Goal: Task Accomplishment & Management: Manage account settings

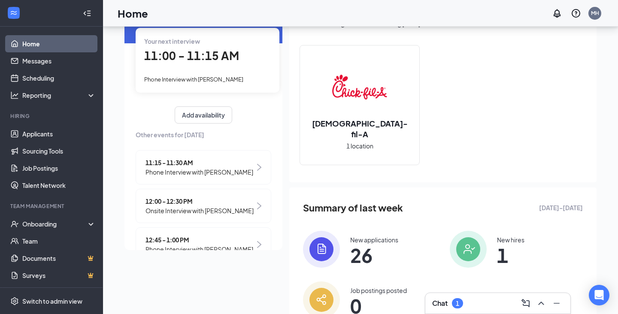
scroll to position [29, 0]
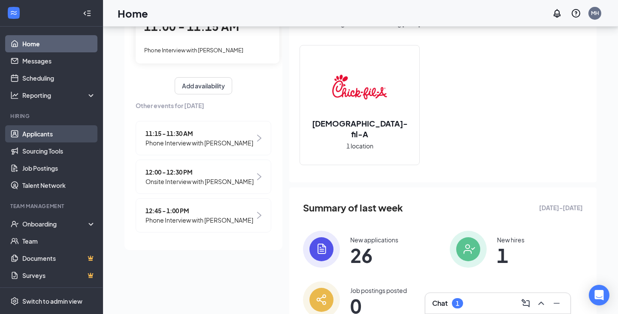
click at [39, 137] on link "Applicants" at bounding box center [58, 133] width 73 height 17
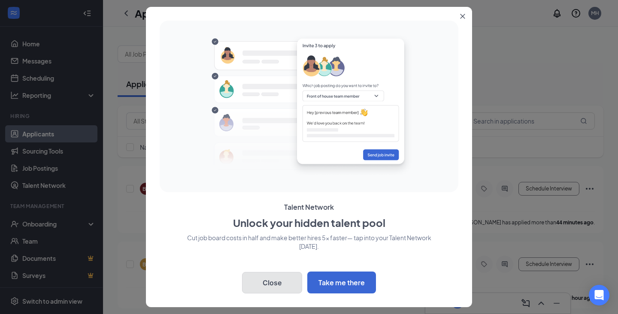
click at [274, 282] on button "Close" at bounding box center [272, 282] width 60 height 21
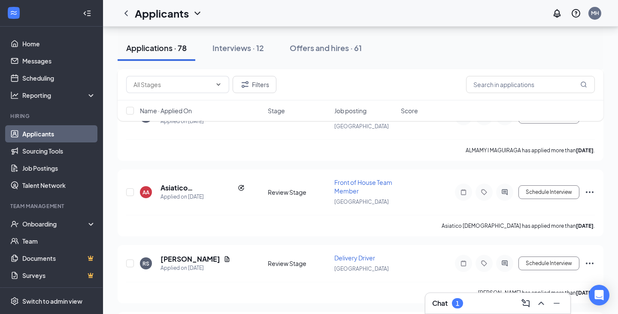
scroll to position [1662, 0]
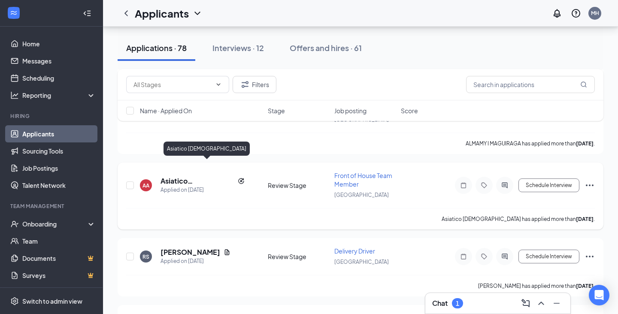
click at [199, 176] on h5 "Asiatico [DEMOGRAPHIC_DATA]" at bounding box center [197, 180] width 74 height 9
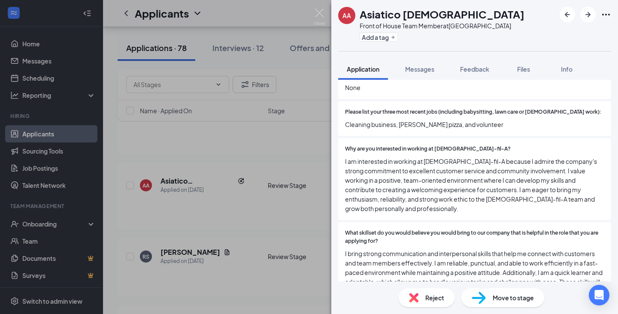
scroll to position [343, 0]
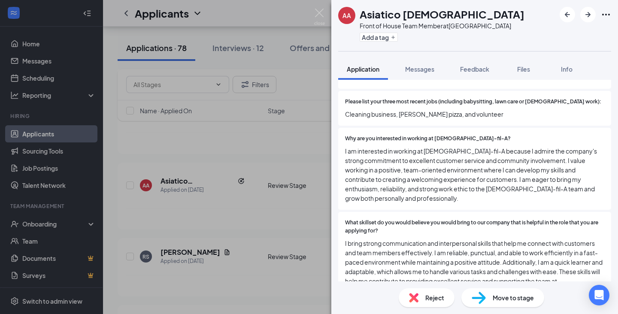
click at [506, 296] on span "Move to stage" at bounding box center [512, 297] width 41 height 9
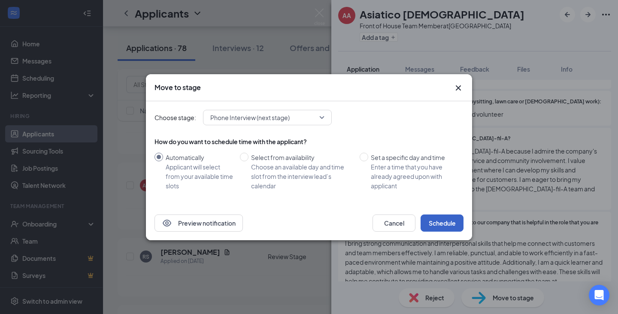
click at [447, 222] on button "Schedule" at bounding box center [441, 222] width 43 height 17
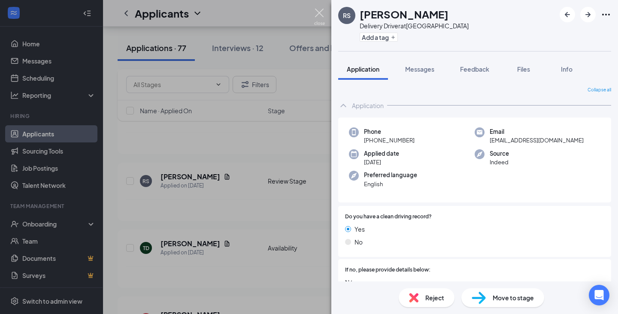
click at [318, 12] on img at bounding box center [319, 17] width 11 height 17
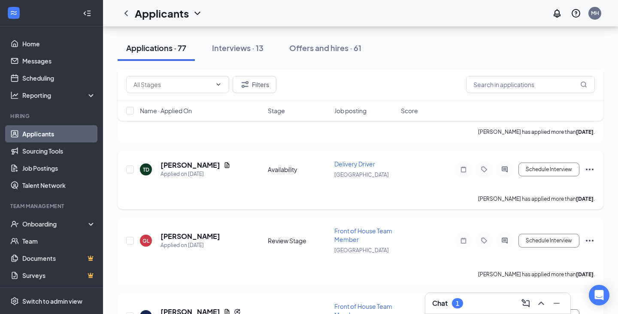
scroll to position [1757, 0]
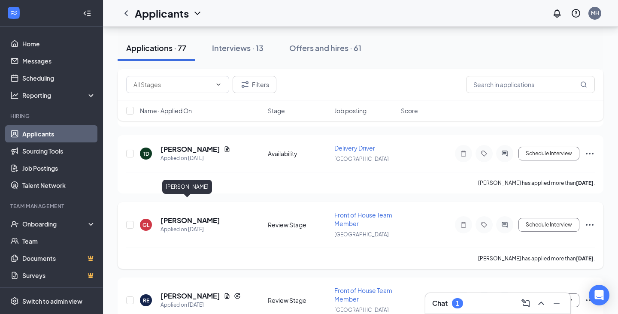
click at [194, 216] on h5 "[PERSON_NAME]" at bounding box center [190, 220] width 60 height 9
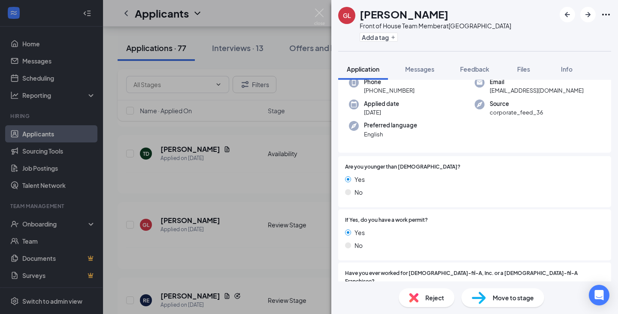
scroll to position [51, 0]
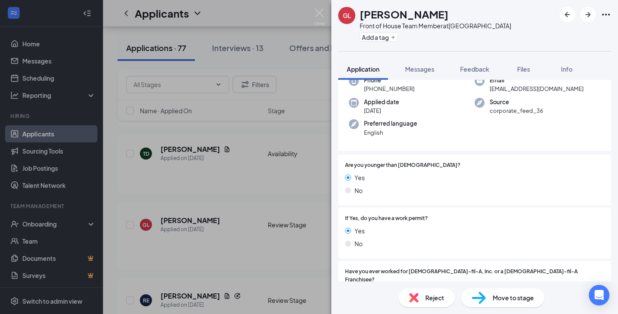
click at [487, 290] on div "Move to stage" at bounding box center [502, 297] width 83 height 19
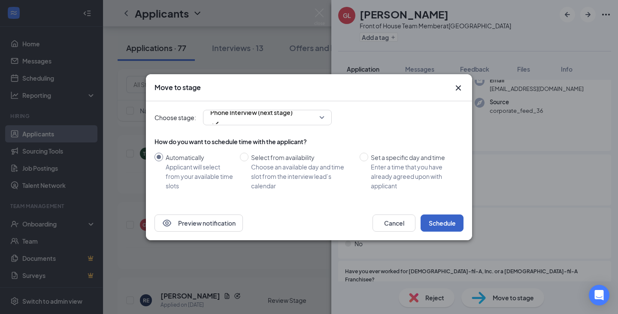
click at [446, 222] on button "Schedule" at bounding box center [441, 222] width 43 height 17
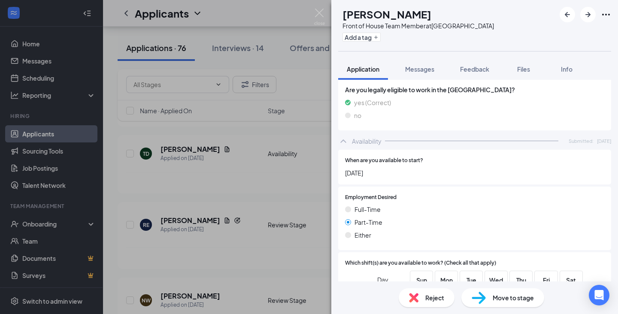
scroll to position [708, 0]
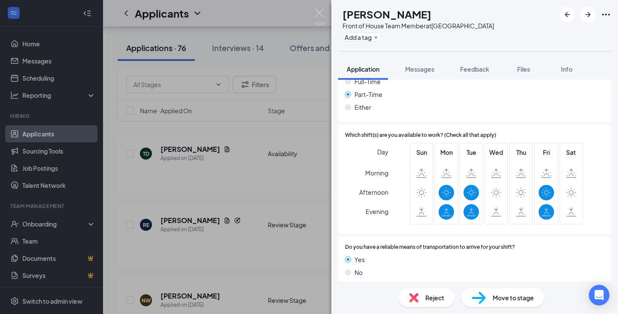
click at [317, 12] on img at bounding box center [319, 17] width 11 height 17
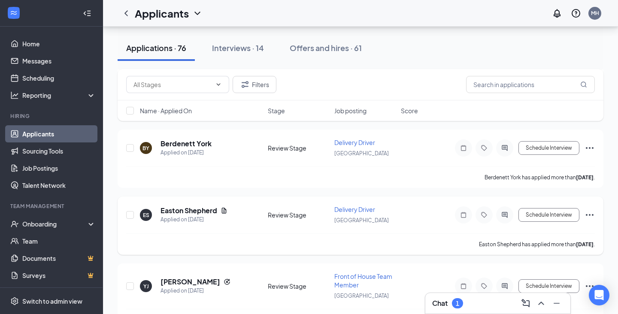
scroll to position [2556, 0]
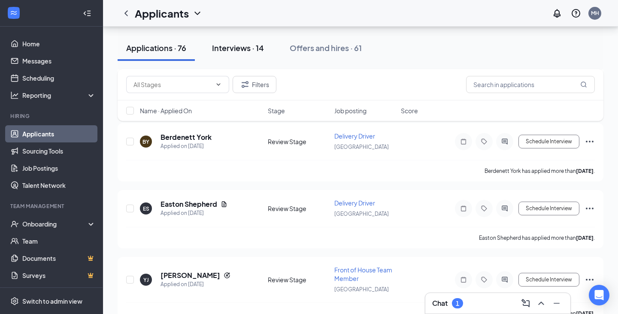
click at [246, 52] on div "Interviews · 14" at bounding box center [238, 47] width 52 height 11
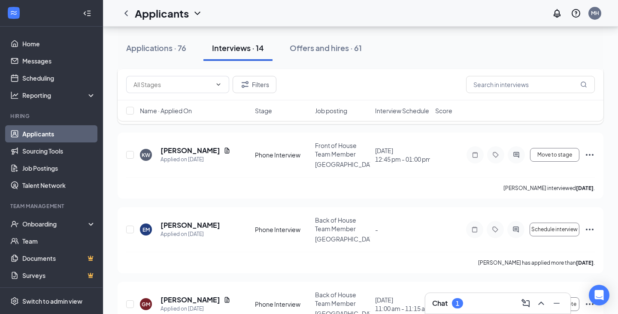
scroll to position [534, 0]
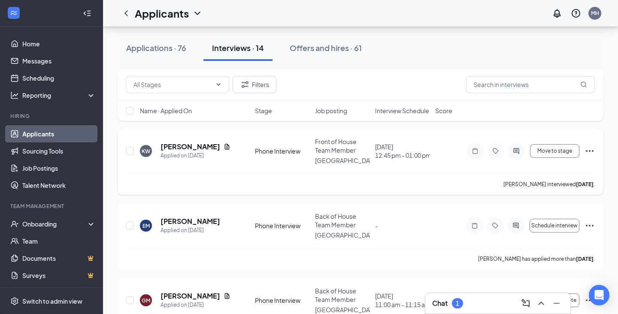
click at [591, 146] on icon "Ellipses" at bounding box center [589, 151] width 10 height 10
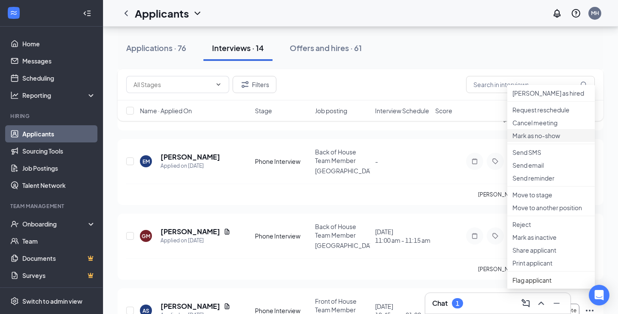
scroll to position [606, 0]
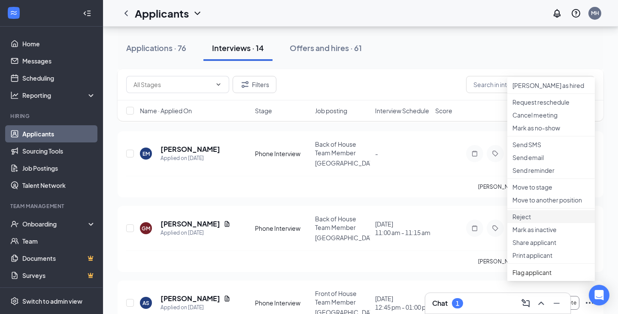
click at [526, 223] on li "Reject" at bounding box center [550, 216] width 87 height 13
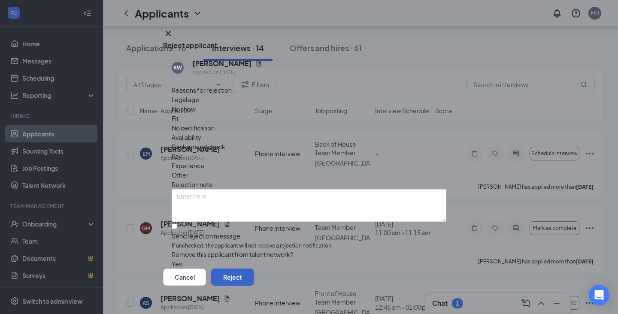
click at [254, 270] on button "Reject" at bounding box center [232, 276] width 43 height 17
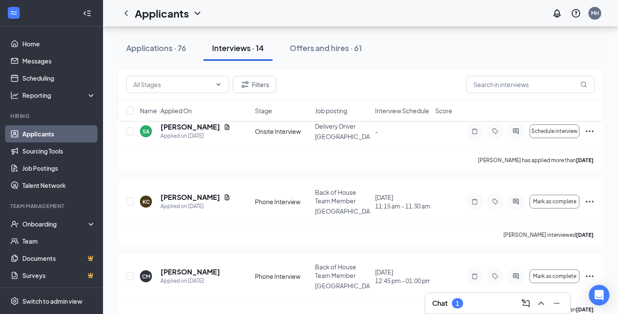
scroll to position [0, 0]
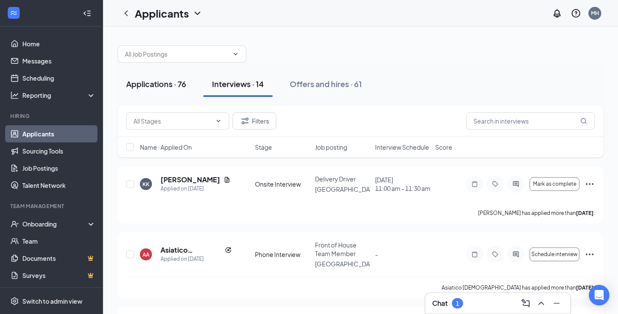
click at [168, 82] on div "Applications · 76" at bounding box center [156, 83] width 60 height 11
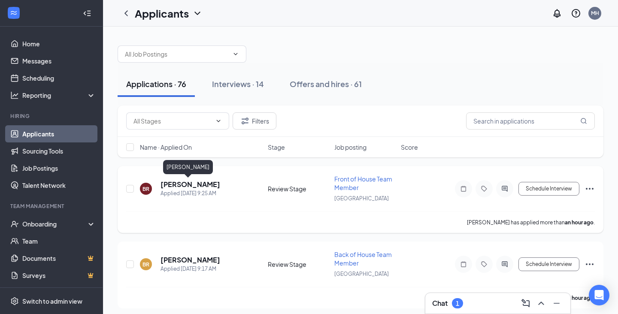
click at [185, 184] on h5 "[PERSON_NAME]" at bounding box center [190, 184] width 60 height 9
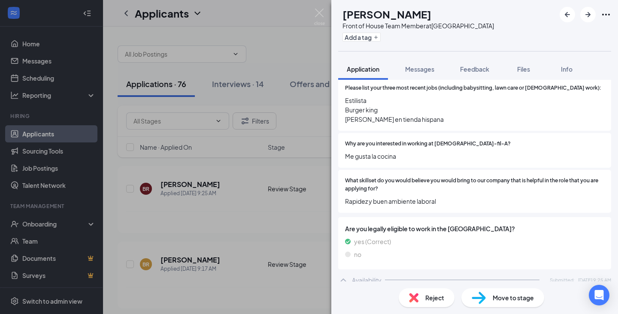
scroll to position [364, 0]
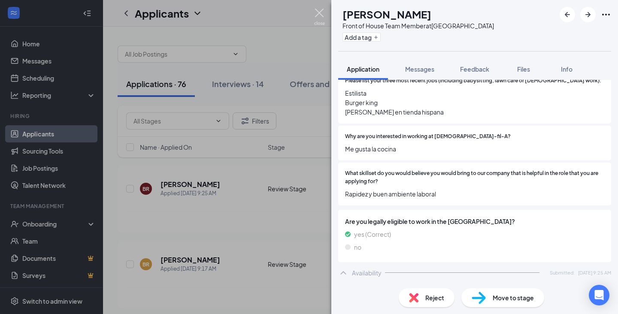
click at [320, 15] on img at bounding box center [319, 17] width 11 height 17
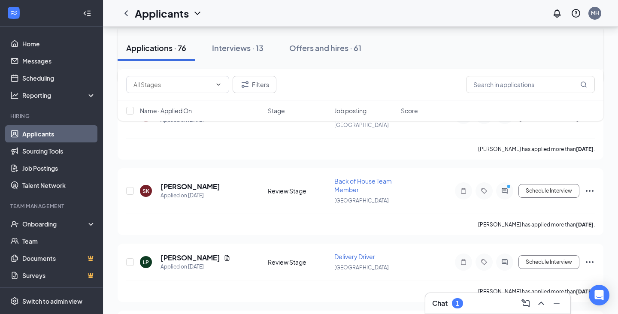
scroll to position [580, 0]
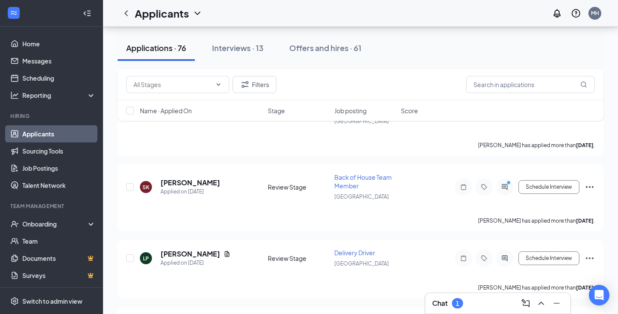
click at [487, 297] on div "Chat 1" at bounding box center [497, 303] width 131 height 14
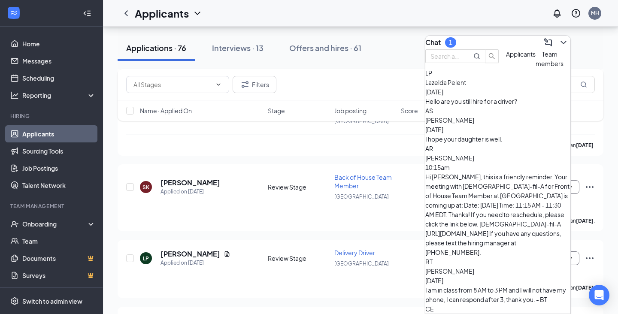
click at [512, 106] on div "Hello are you still hire for a driver?" at bounding box center [497, 100] width 145 height 9
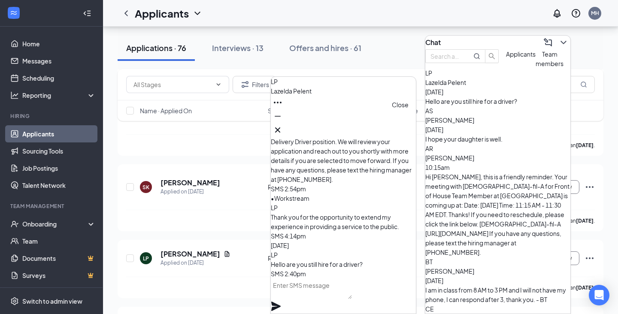
click at [283, 126] on icon "Cross" at bounding box center [277, 130] width 10 height 10
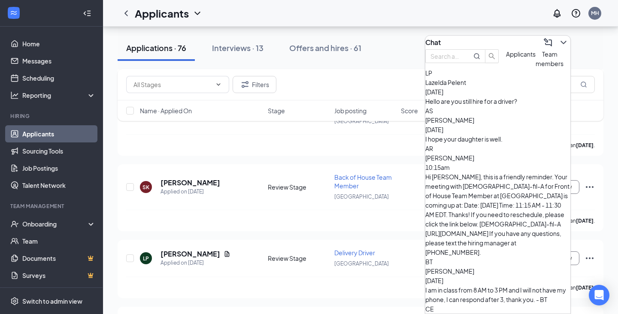
click at [518, 144] on div "I hope your daughter is well." at bounding box center [497, 138] width 145 height 9
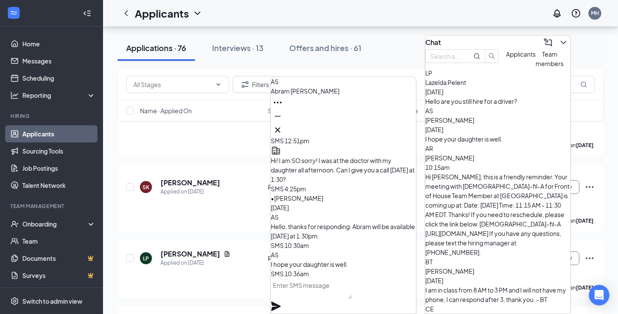
click at [316, 95] on span "Abram Sullivan" at bounding box center [305, 91] width 69 height 8
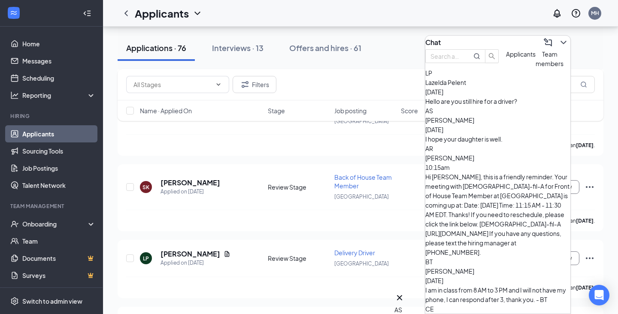
click at [438, 115] on div "AS" at bounding box center [497, 110] width 145 height 9
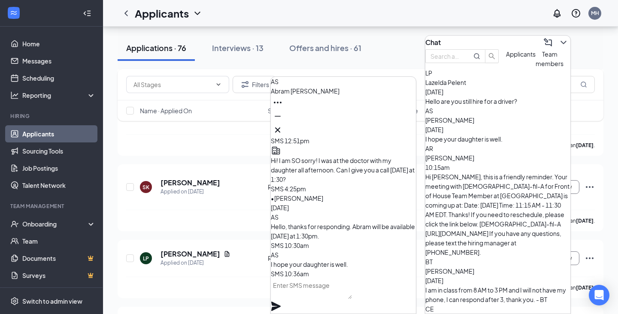
click at [322, 95] on span "Abram Sullivan" at bounding box center [305, 91] width 69 height 8
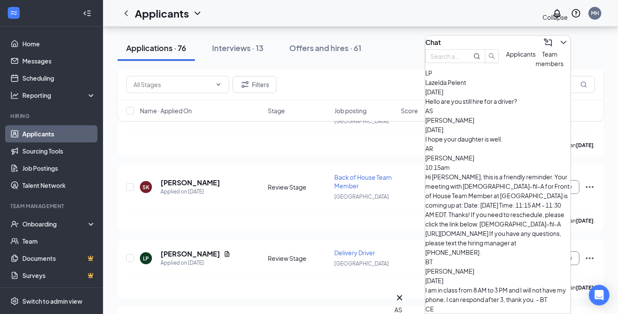
click at [560, 41] on icon "ChevronDown" at bounding box center [563, 42] width 6 height 3
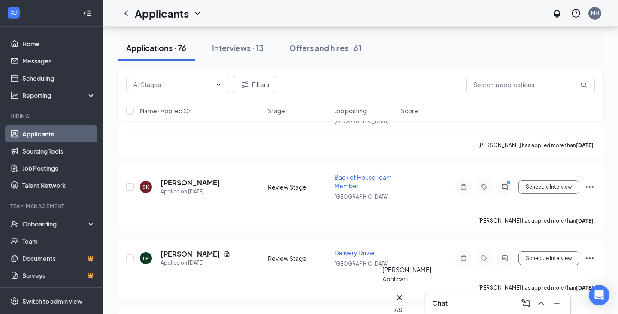
click at [400, 305] on div "AS" at bounding box center [399, 309] width 10 height 9
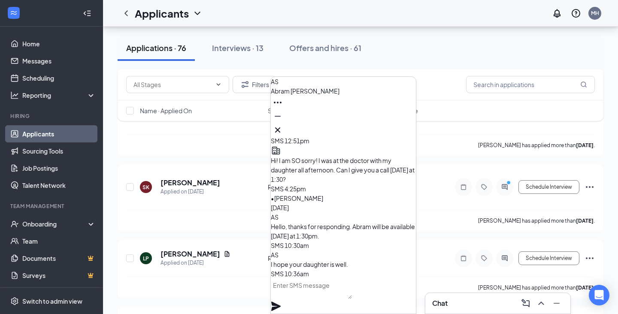
click at [283, 108] on icon "Ellipses" at bounding box center [277, 102] width 10 height 10
click at [283, 98] on div "AS" at bounding box center [279, 93] width 10 height 9
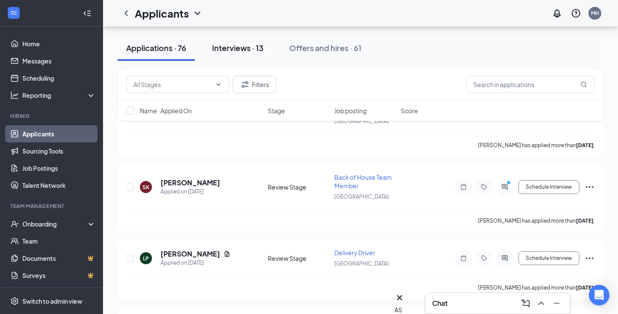
click at [253, 51] on div "Interviews · 13" at bounding box center [237, 47] width 51 height 11
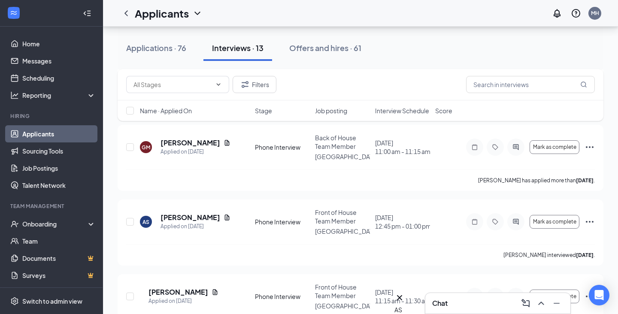
scroll to position [614, 0]
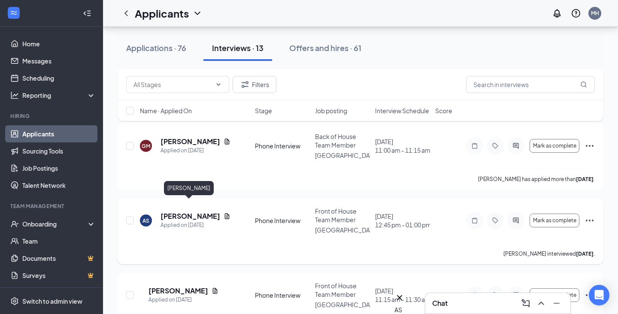
click at [187, 211] on h5 "[PERSON_NAME]" at bounding box center [190, 215] width 60 height 9
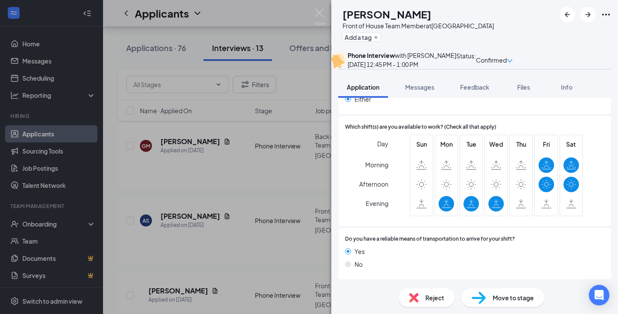
scroll to position [664, 0]
click at [312, 13] on div "AS Abram Sullivan Front of House Team Member at Jett Ferry Road Add a tag Phone…" at bounding box center [309, 157] width 618 height 314
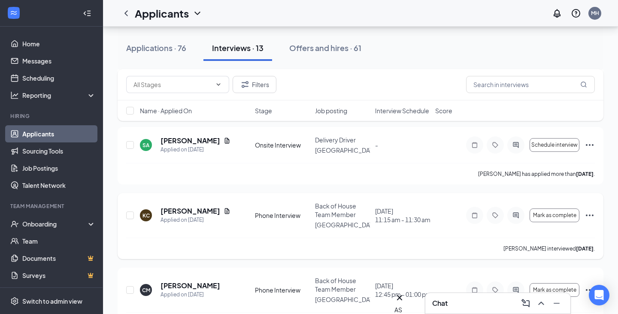
scroll to position [196, 0]
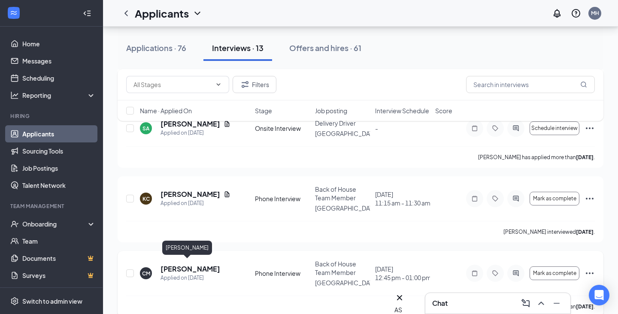
click at [192, 264] on h5 "[PERSON_NAME]" at bounding box center [190, 268] width 60 height 9
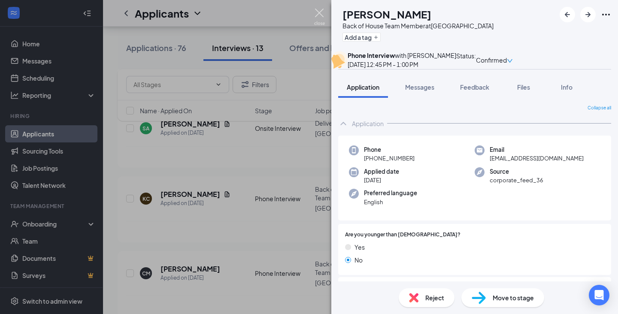
click at [319, 10] on img at bounding box center [319, 17] width 11 height 17
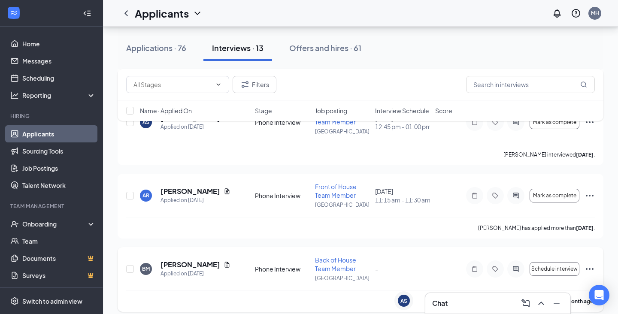
scroll to position [696, 0]
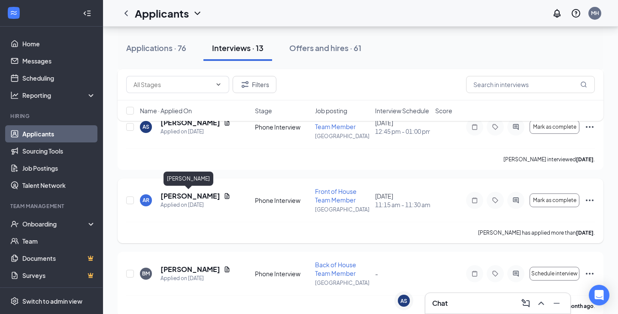
click at [176, 196] on h5 "[PERSON_NAME]" at bounding box center [190, 195] width 60 height 9
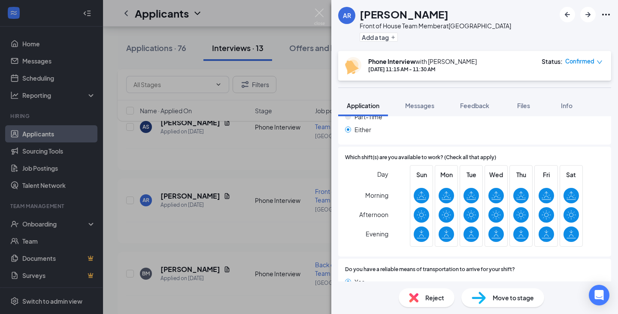
scroll to position [652, 0]
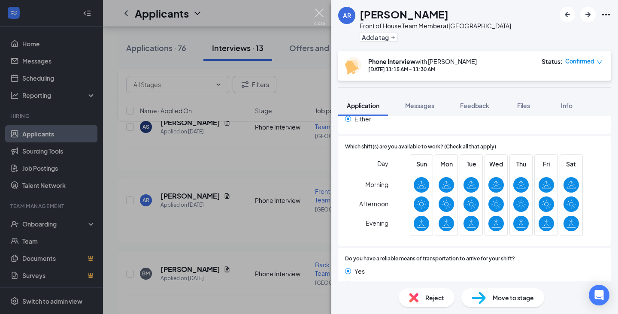
click at [320, 10] on img at bounding box center [319, 17] width 11 height 17
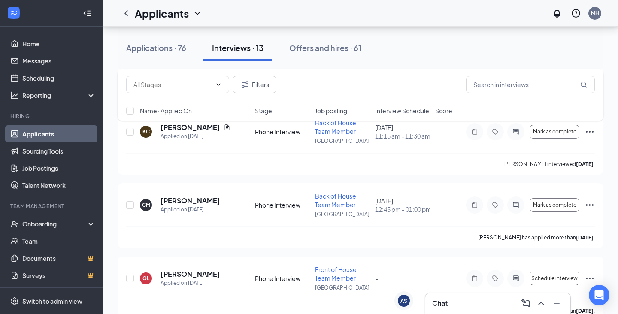
scroll to position [260, 0]
click at [189, 202] on h5 "[PERSON_NAME]" at bounding box center [190, 200] width 60 height 9
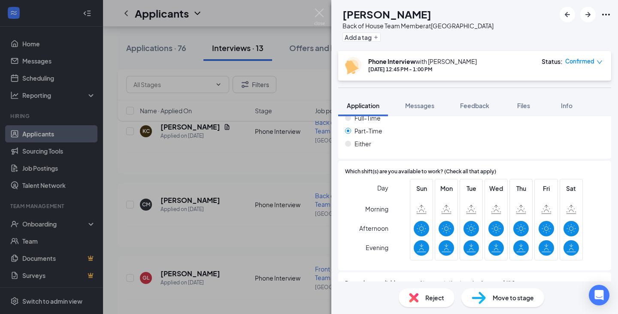
scroll to position [617, 0]
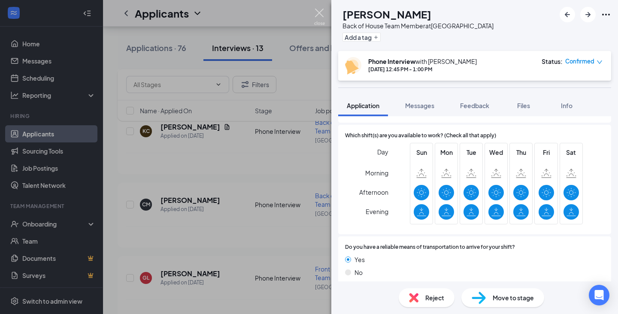
click at [322, 14] on img at bounding box center [319, 17] width 11 height 17
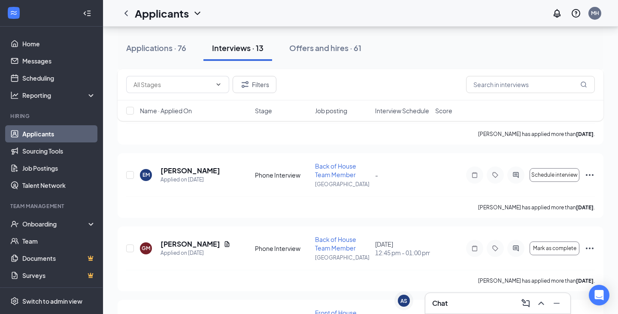
scroll to position [568, 0]
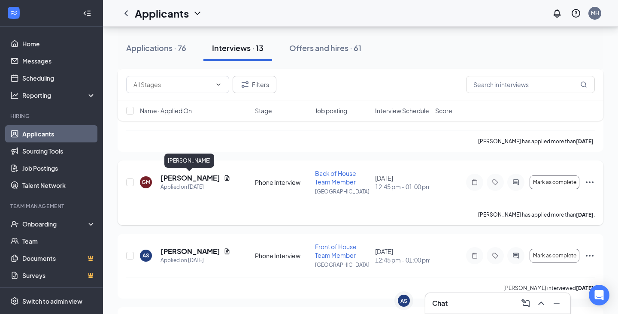
click at [190, 181] on h5 "[PERSON_NAME]" at bounding box center [190, 177] width 60 height 9
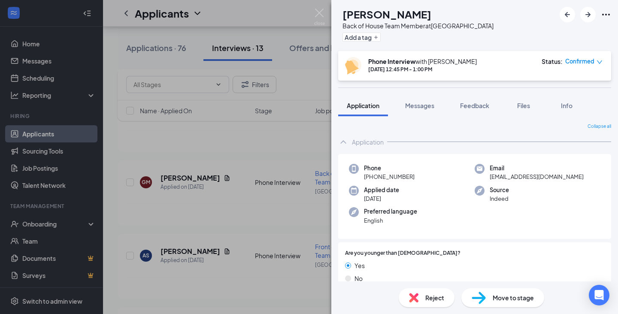
click at [318, 11] on img at bounding box center [319, 17] width 11 height 17
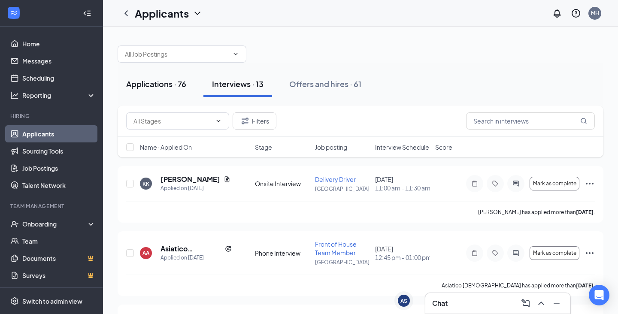
click at [152, 86] on div "Applications · 76" at bounding box center [156, 83] width 60 height 11
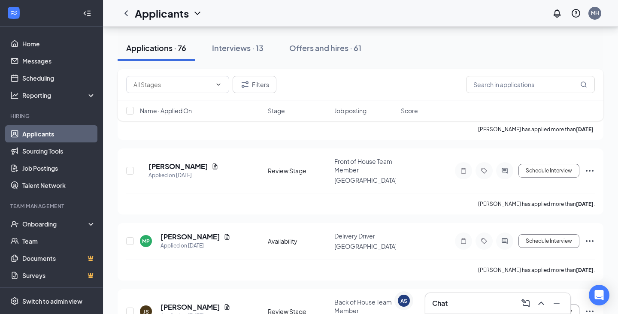
scroll to position [2421, 0]
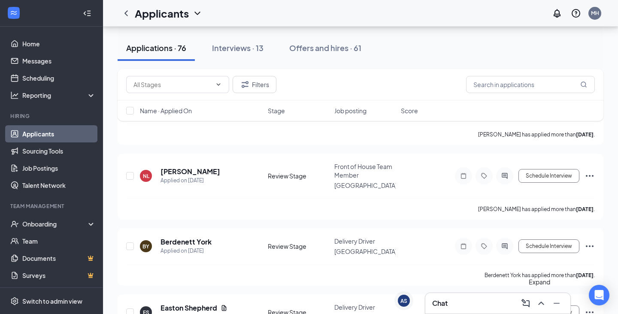
click at [541, 301] on icon "ChevronUp" at bounding box center [541, 303] width 10 height 10
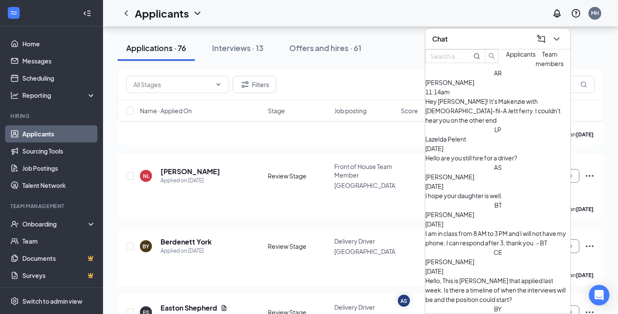
click at [474, 86] on span "[PERSON_NAME]" at bounding box center [449, 82] width 49 height 8
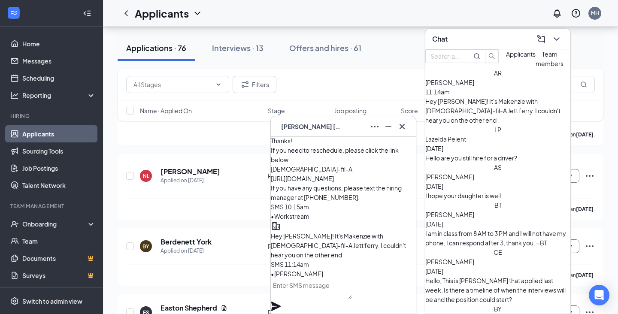
scroll to position [2433, 0]
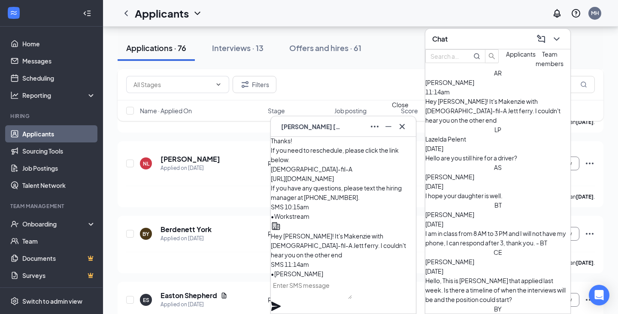
click at [407, 128] on icon "Cross" at bounding box center [402, 126] width 10 height 10
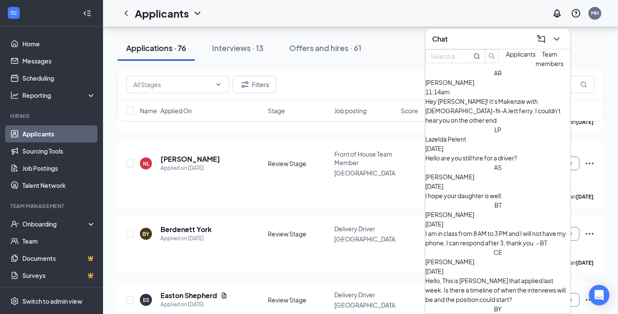
click at [527, 96] on div "[PERSON_NAME] 11:14am" at bounding box center [497, 87] width 145 height 19
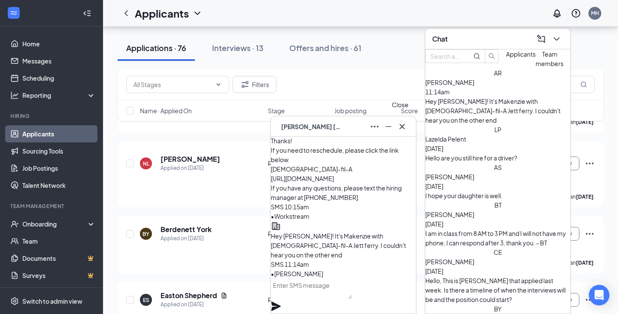
click at [399, 130] on icon "Cross" at bounding box center [402, 126] width 10 height 10
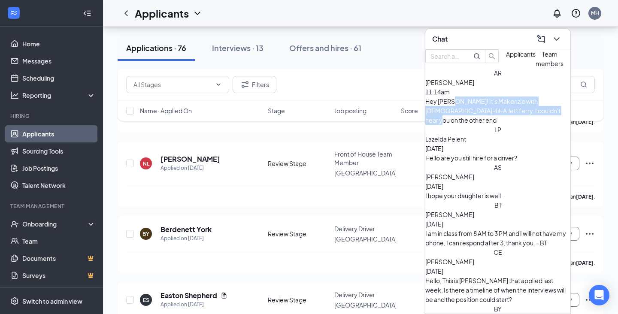
click at [481, 121] on div "AR [PERSON_NAME] 11:14am Hey [PERSON_NAME]! It's Makenzie with [DEMOGRAPHIC_DAT…" at bounding box center [497, 96] width 145 height 57
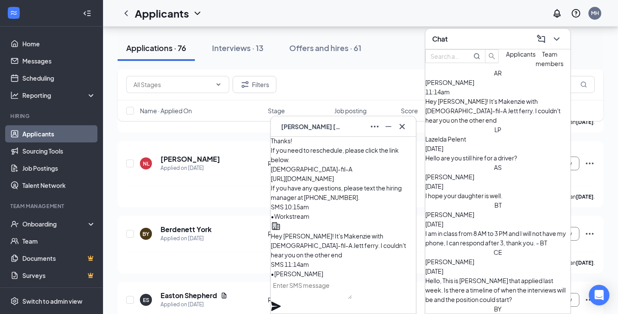
click at [332, 291] on textarea at bounding box center [311, 288] width 81 height 21
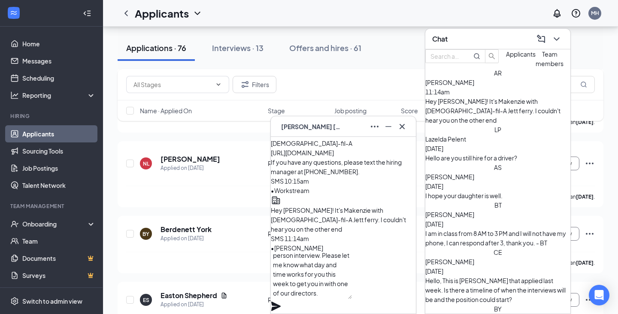
scroll to position [60, 0]
type textarea "Hey [PERSON_NAME]! Thank you so much for taking the time to chat with me this m…"
click at [281, 301] on icon "Plane" at bounding box center [276, 306] width 10 height 10
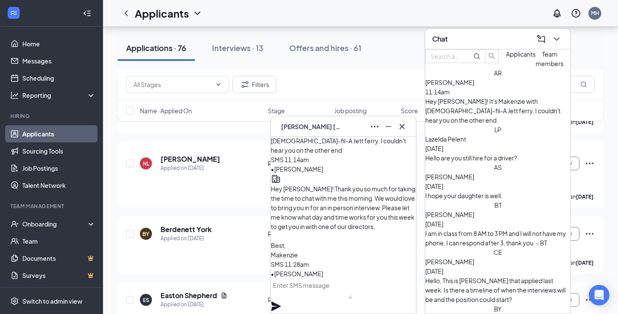
scroll to position [0, 0]
click at [403, 125] on icon "Cross" at bounding box center [401, 126] width 5 height 5
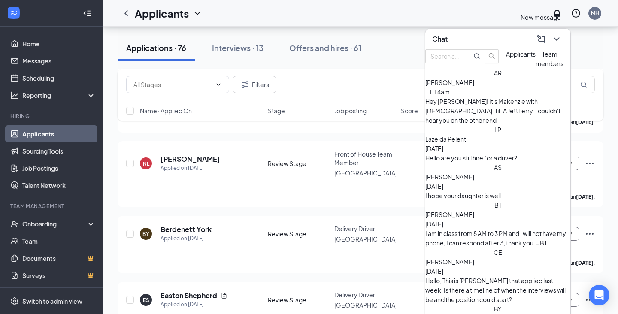
click at [550, 39] on button at bounding box center [556, 39] width 14 height 14
